Goal: Use online tool/utility: Use online tool/utility

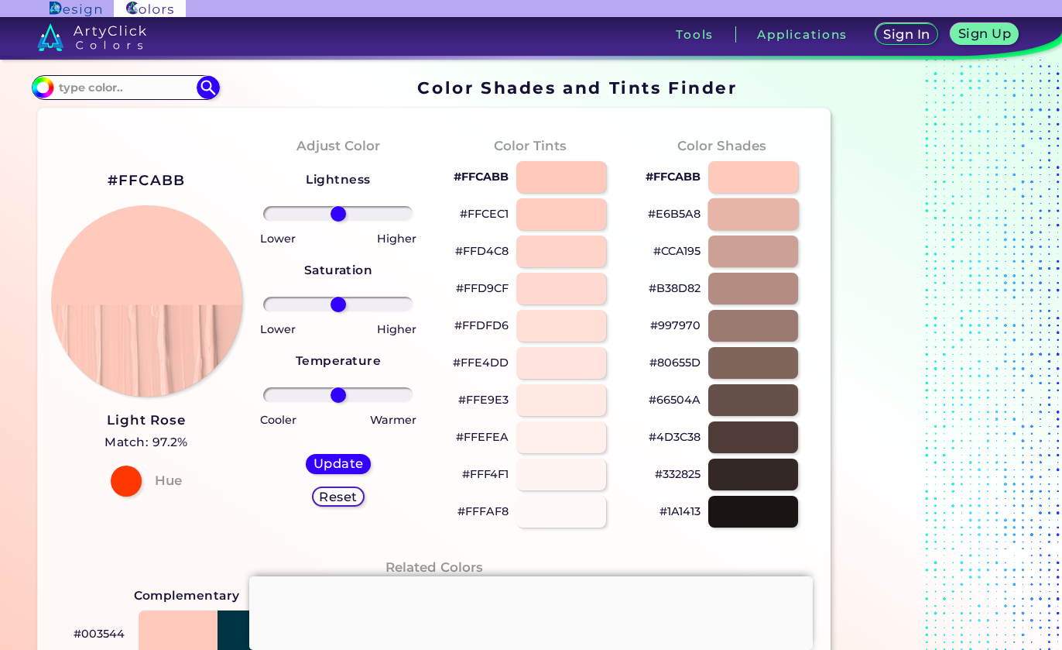
click at [744, 211] on div at bounding box center [753, 214] width 91 height 32
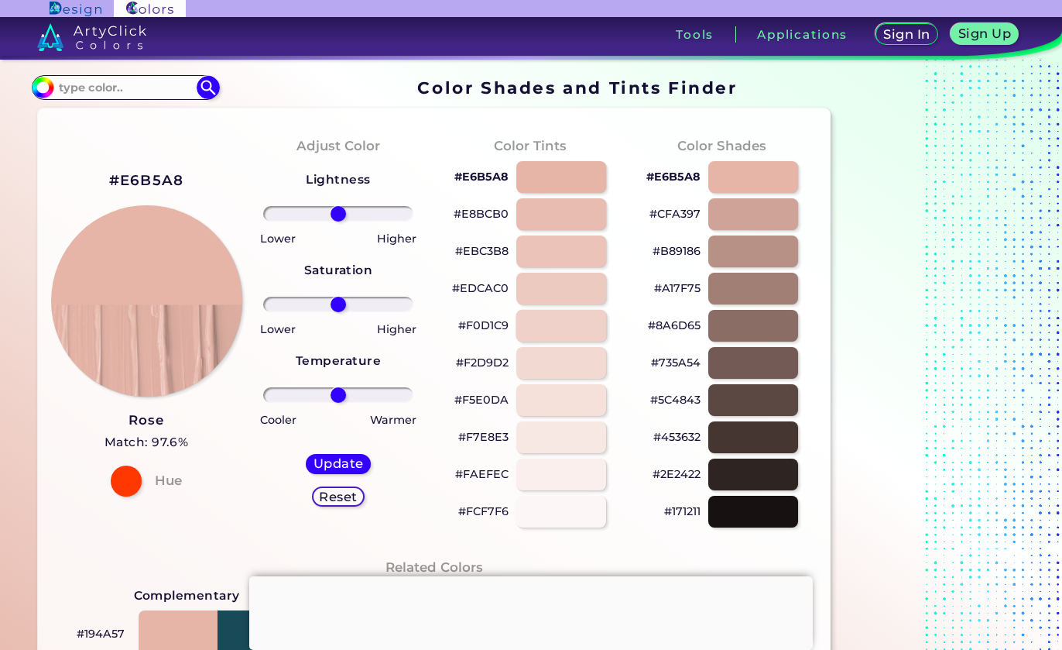
click at [563, 324] on div at bounding box center [562, 326] width 91 height 32
type input "#f0d1c9"
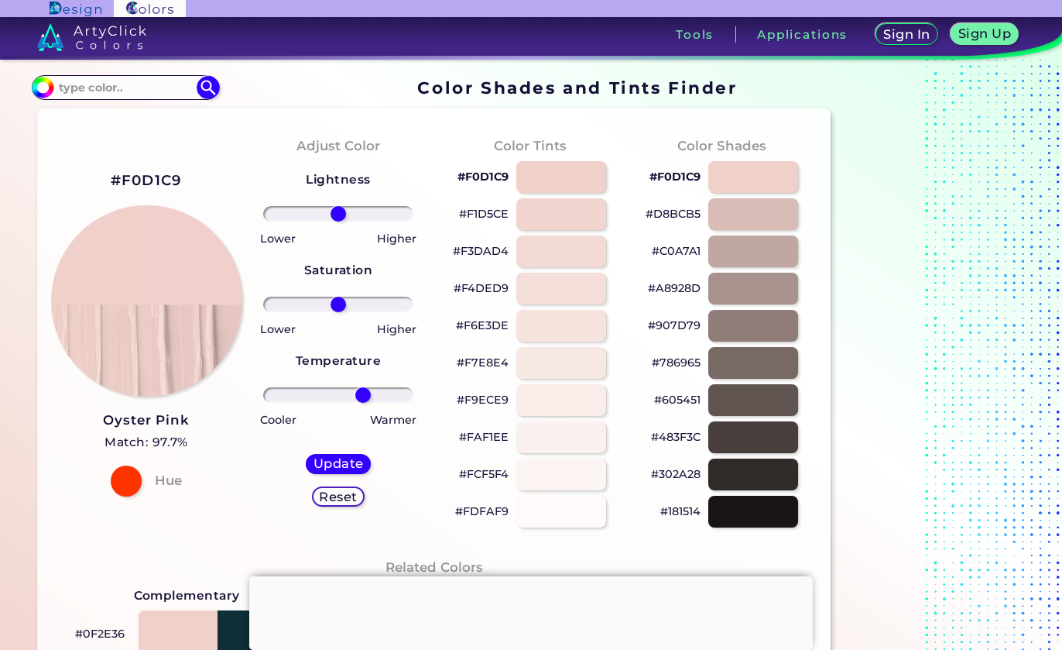
drag, startPoint x: 338, startPoint y: 391, endPoint x: 364, endPoint y: 393, distance: 25.7
type input "37"
click at [364, 393] on input "range" at bounding box center [338, 394] width 150 height 15
click at [326, 461] on h5 "Update" at bounding box center [337, 464] width 47 height 12
type input "#f1d0cb"
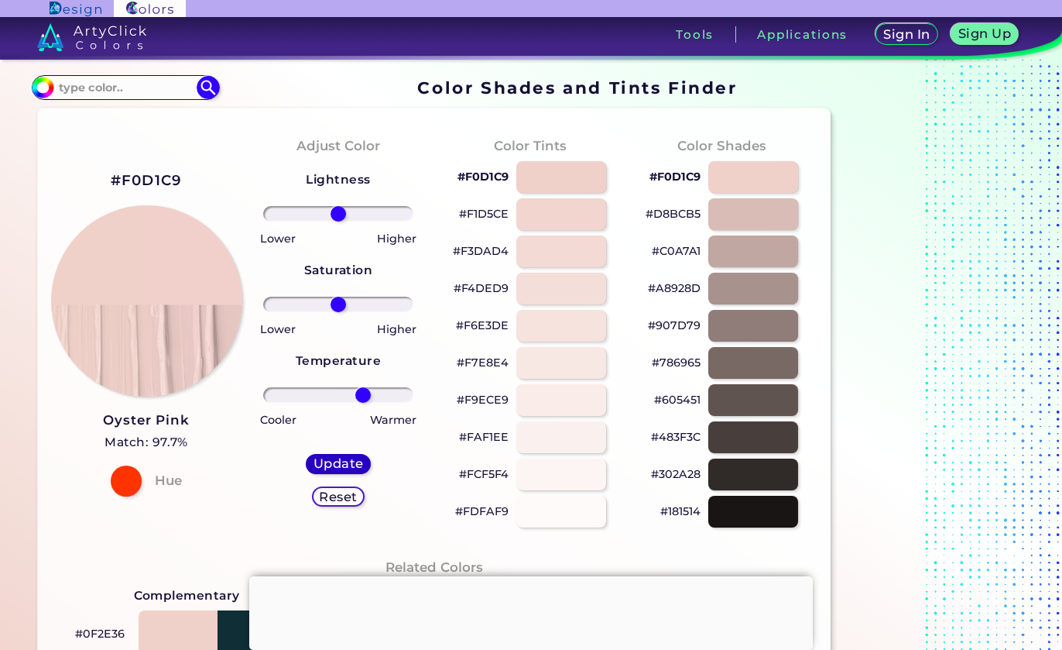
type input "0"
